Goal: Use online tool/utility: Use online tool/utility

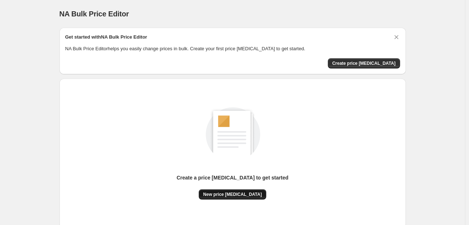
click at [233, 195] on span "New price change job" at bounding box center [232, 195] width 59 height 6
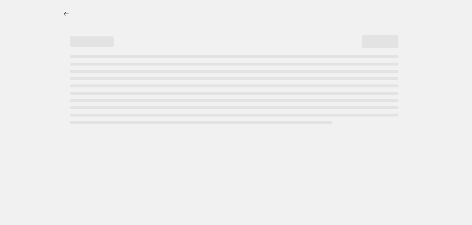
select select "percentage"
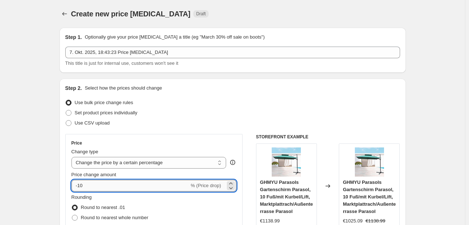
click at [154, 184] on input "-10" at bounding box center [130, 186] width 118 height 12
type input "-1"
type input "-30"
click at [239, 103] on div "Use bulk price change rules" at bounding box center [232, 103] width 334 height 10
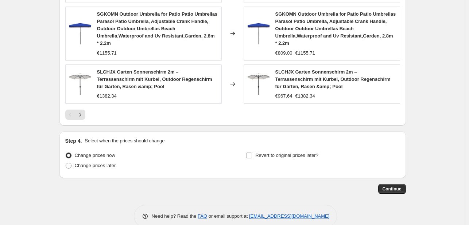
scroll to position [573, 0]
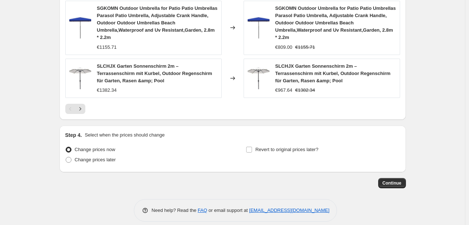
click at [290, 180] on span "Continue" at bounding box center [391, 183] width 19 height 6
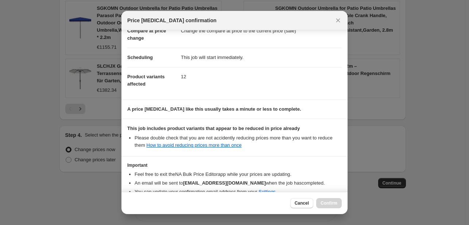
scroll to position [81, 0]
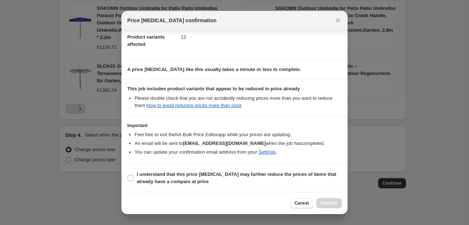
click at [124, 180] on section "I understand that this price change job may further reduce the prices of items …" at bounding box center [234, 178] width 226 height 29
click at [131, 179] on input "I understand that this price change job may further reduce the prices of items …" at bounding box center [131, 178] width 6 height 6
checkbox input "true"
click at [290, 199] on button "Confirm" at bounding box center [329, 203] width 26 height 10
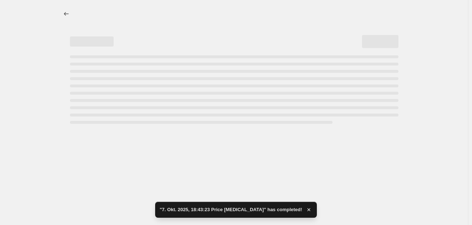
select select "percentage"
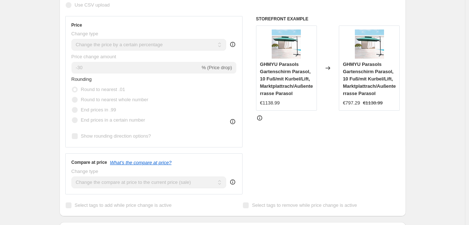
scroll to position [182, 0]
